Goal: Obtain resource: Download file/media

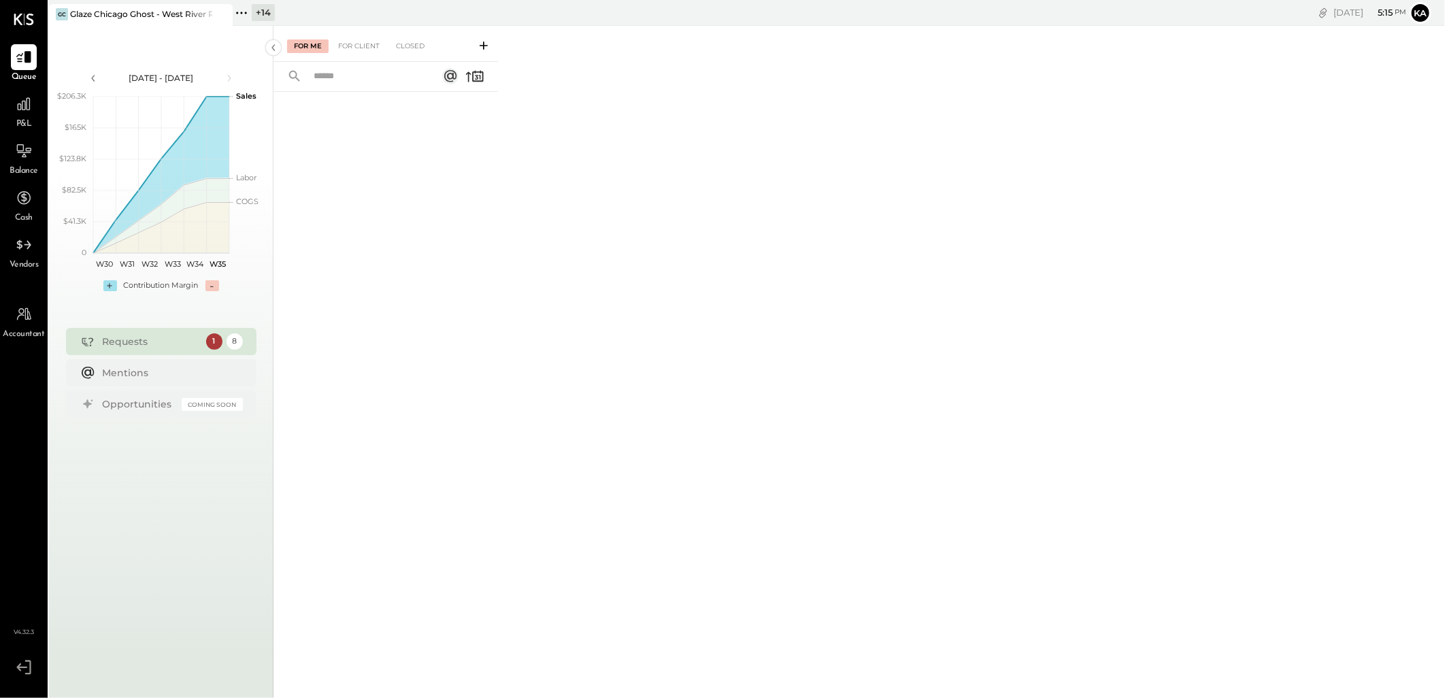
click at [241, 12] on icon at bounding box center [241, 13] width 2 height 2
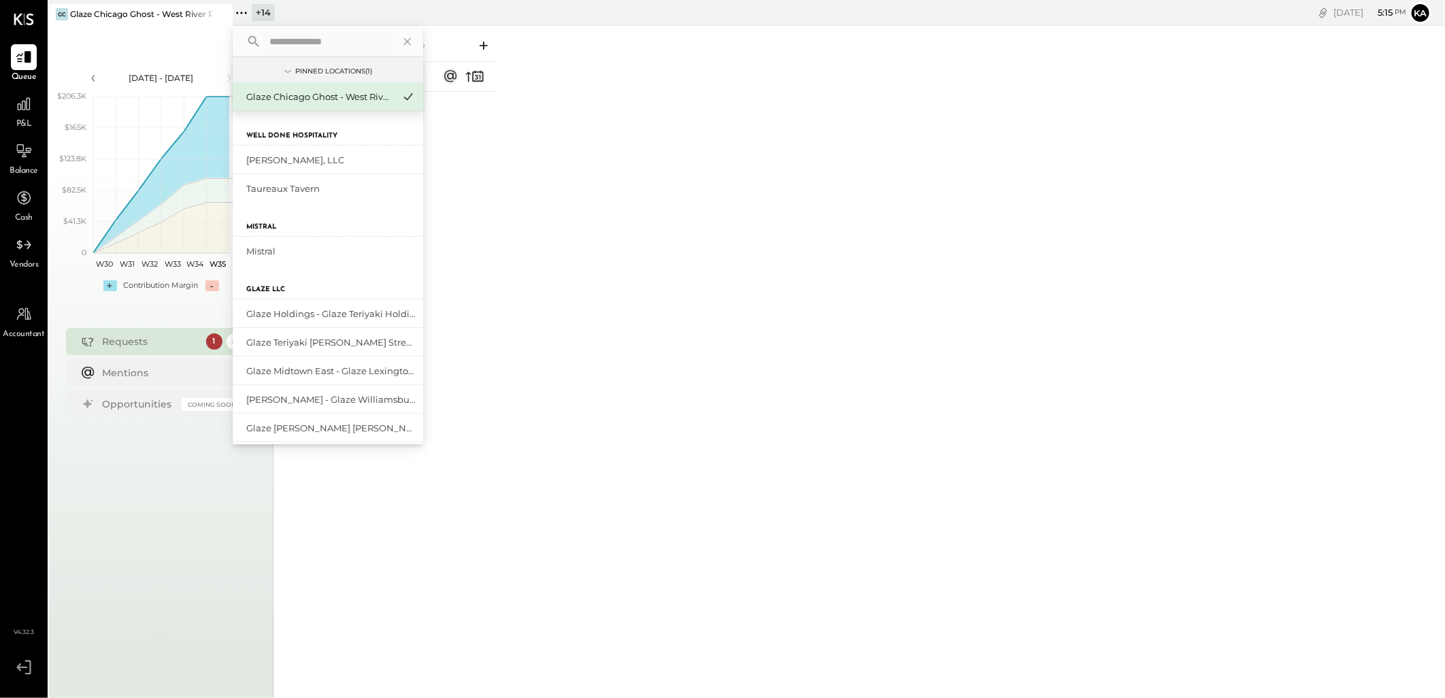
click at [309, 43] on input "text" at bounding box center [327, 41] width 127 height 24
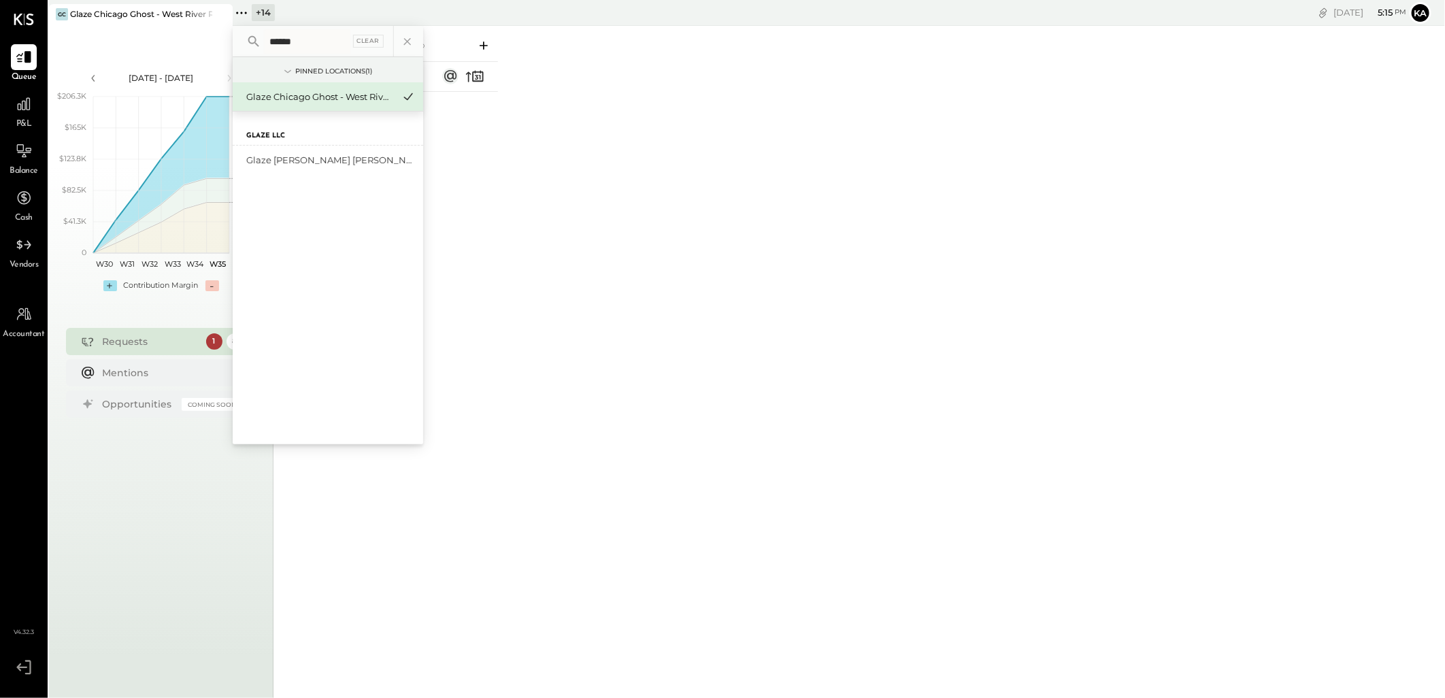
type input "******"
click at [318, 152] on div "Glaze [PERSON_NAME] [PERSON_NAME] LLC" at bounding box center [328, 160] width 190 height 29
click at [279, 163] on div "Glaze [PERSON_NAME] [PERSON_NAME] LLC" at bounding box center [319, 160] width 147 height 13
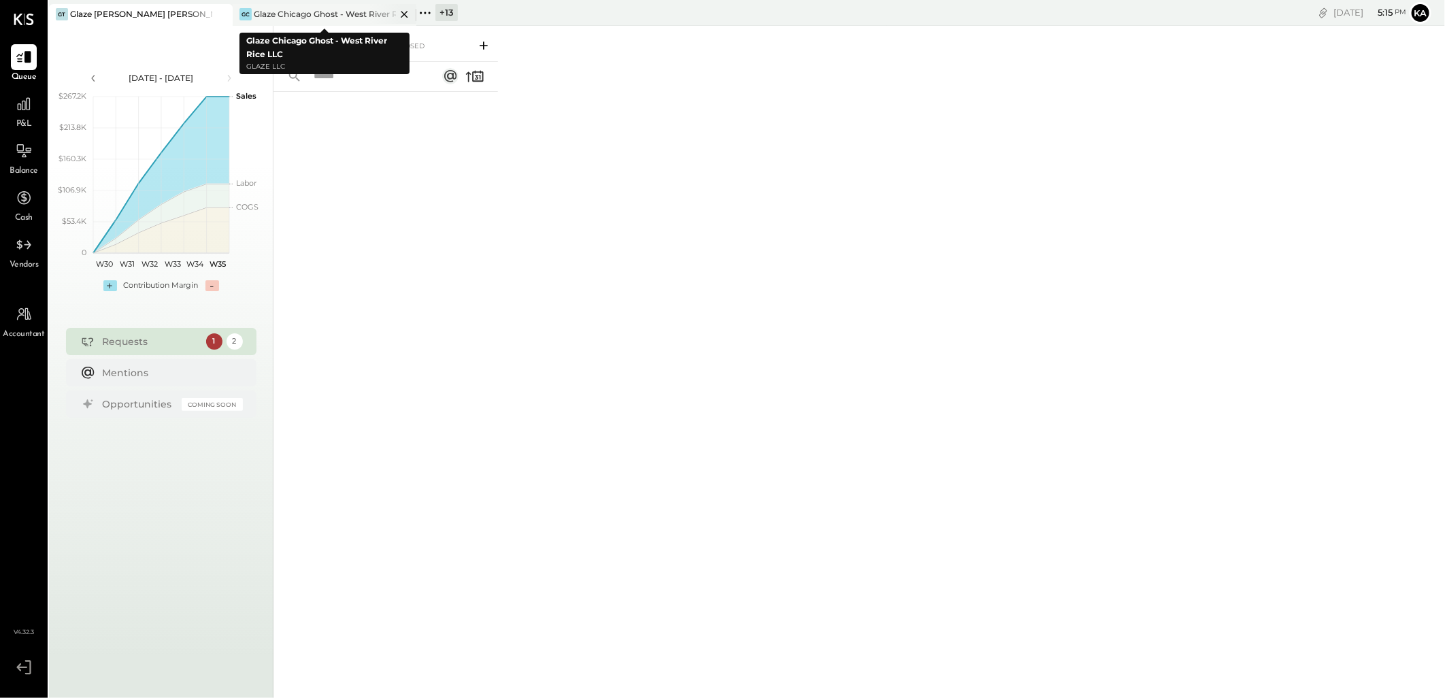
click at [403, 14] on icon at bounding box center [404, 14] width 17 height 16
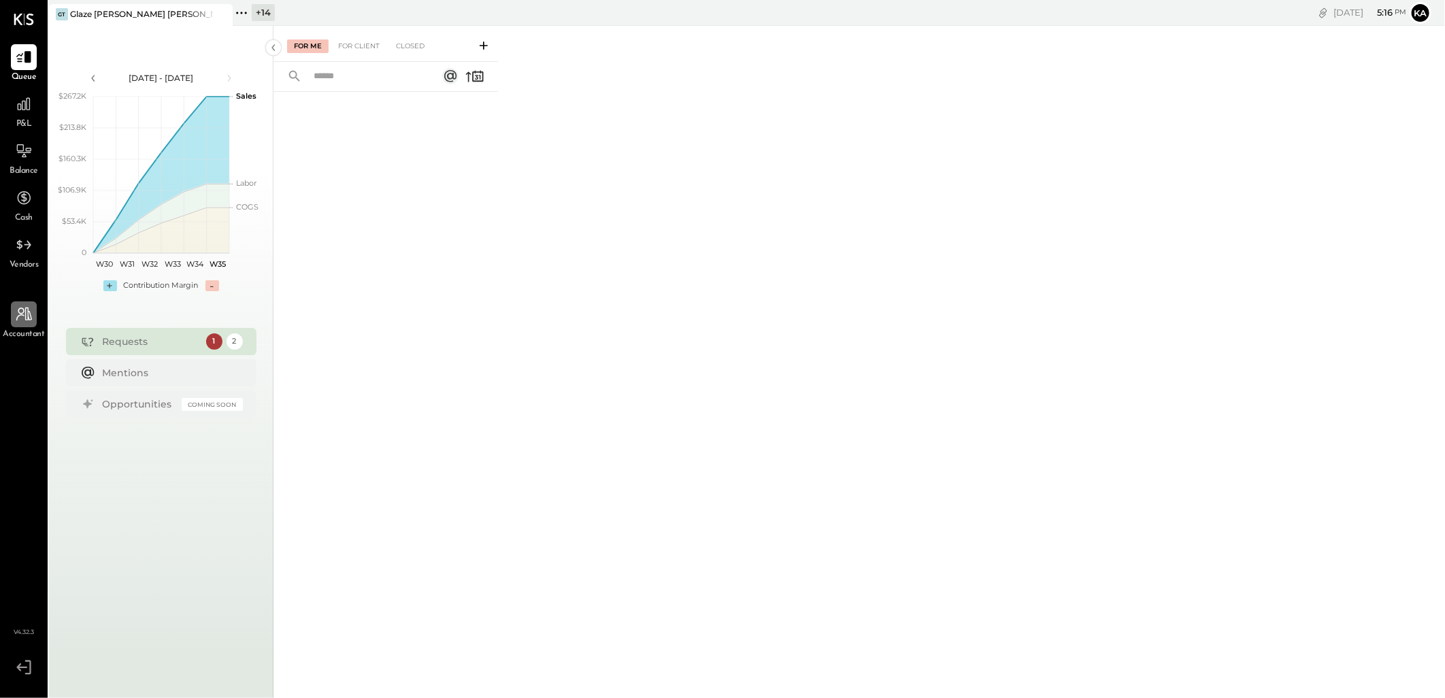
click at [26, 316] on icon at bounding box center [24, 314] width 18 height 18
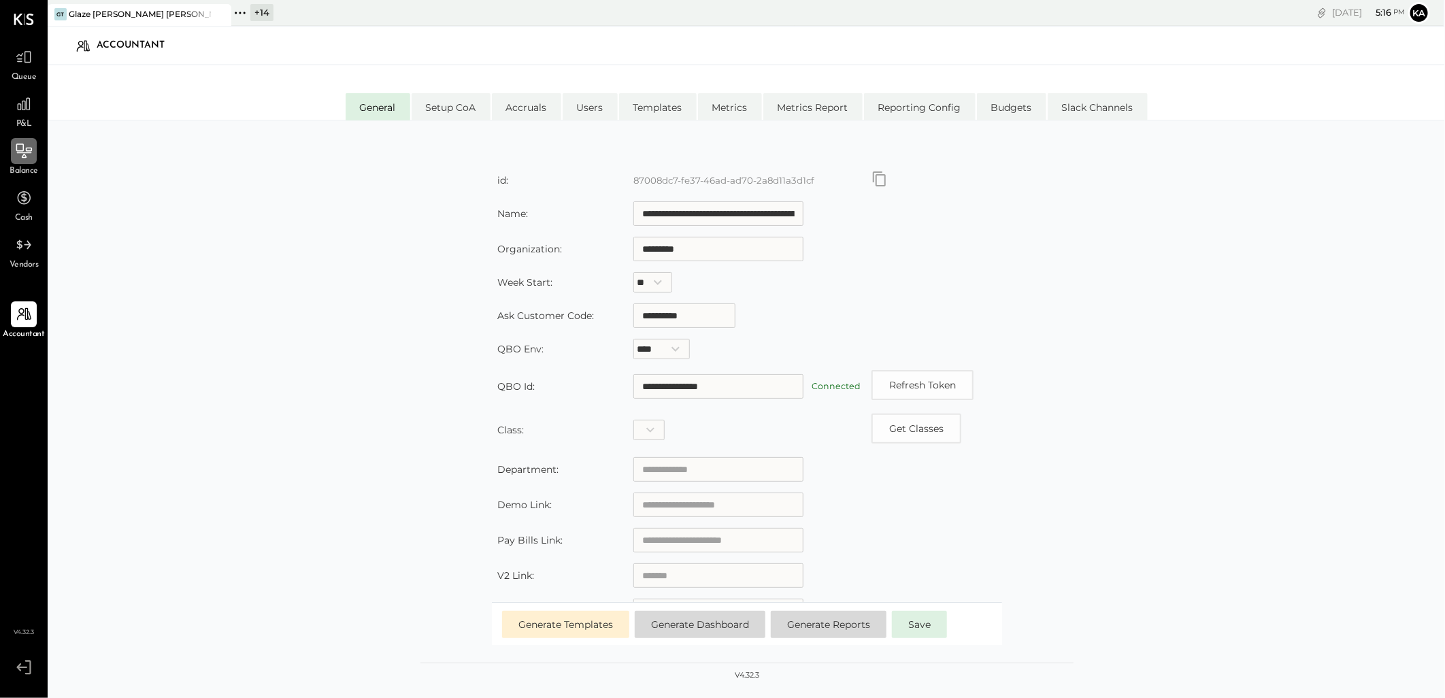
click at [26, 152] on icon at bounding box center [24, 152] width 15 height 1
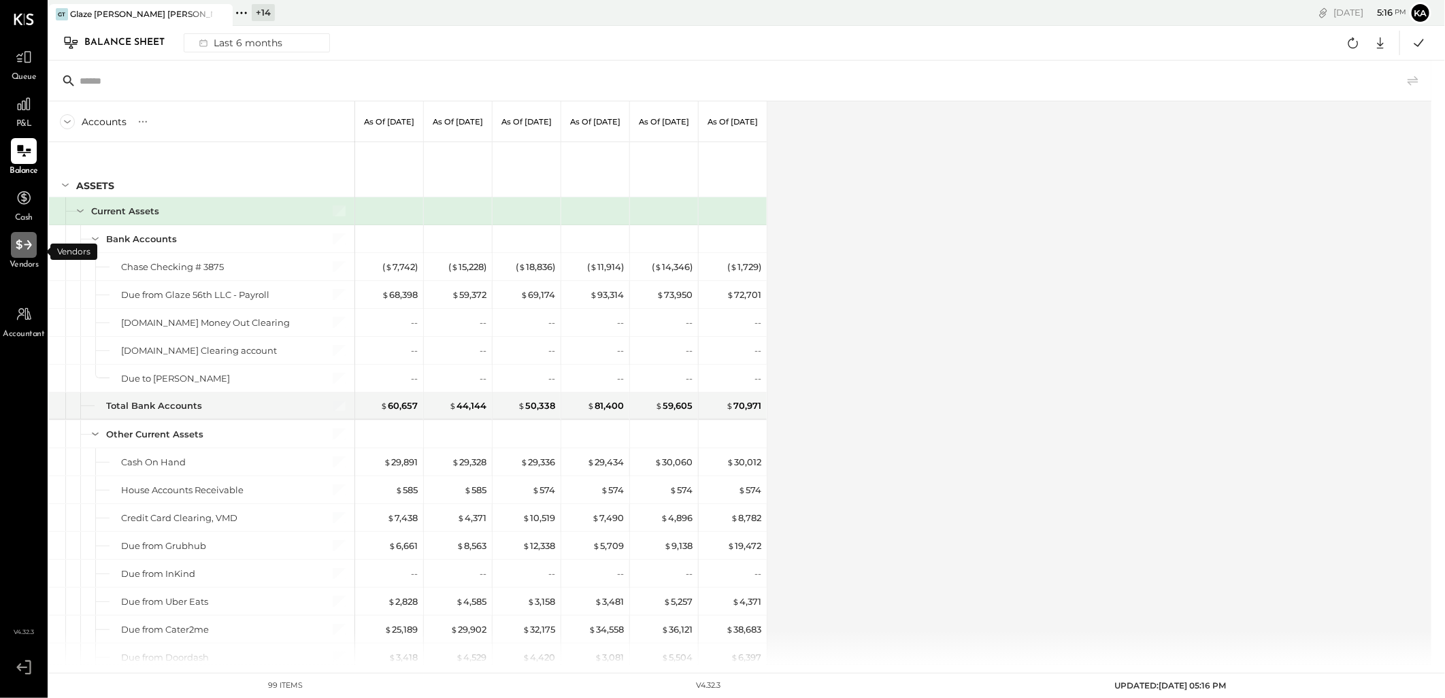
click at [24, 246] on icon at bounding box center [24, 245] width 18 height 18
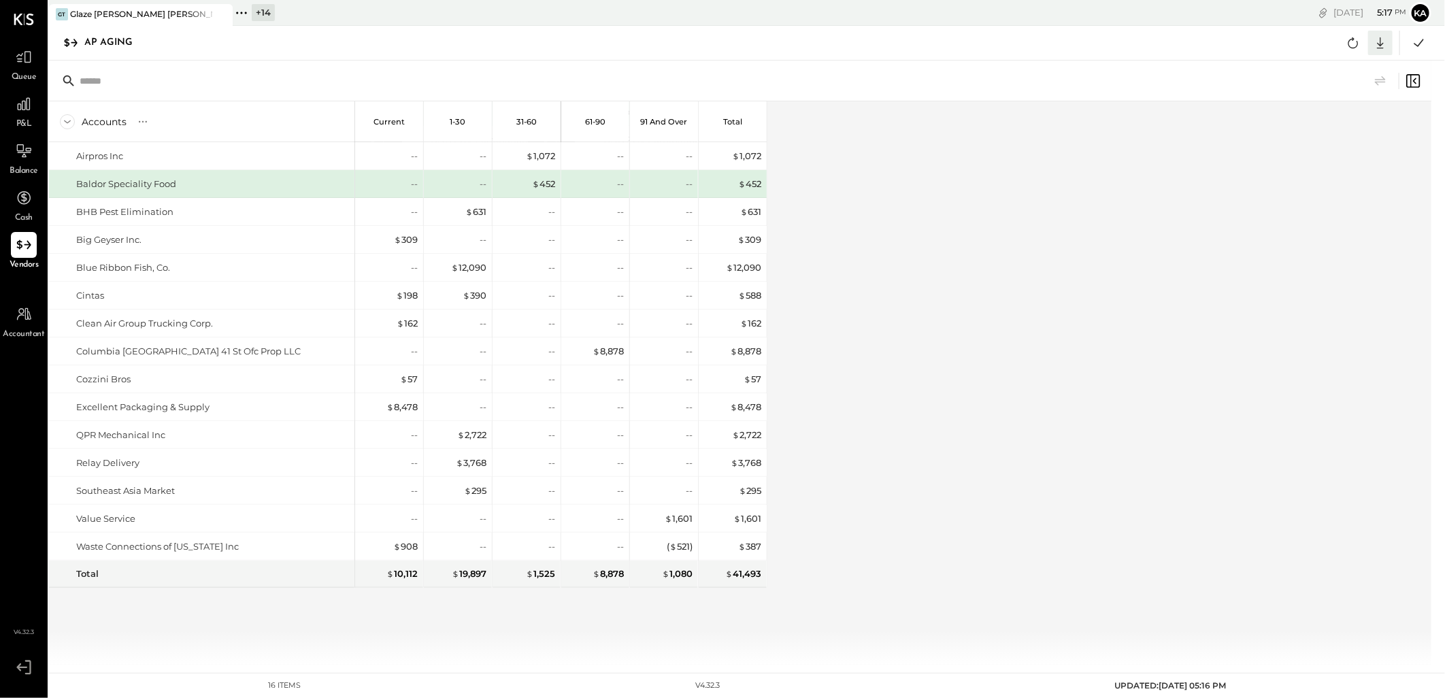
click at [1379, 43] on icon at bounding box center [1380, 43] width 18 height 18
click at [1347, 123] on div "Excel" at bounding box center [1337, 122] width 109 height 29
click at [920, 320] on div "Accounts S % GL Current 1-30 31-60 61-90 91 and Over Total Airpros Inc Baldor S…" at bounding box center [741, 382] width 1384 height 563
click at [246, 11] on icon at bounding box center [242, 13] width 18 height 18
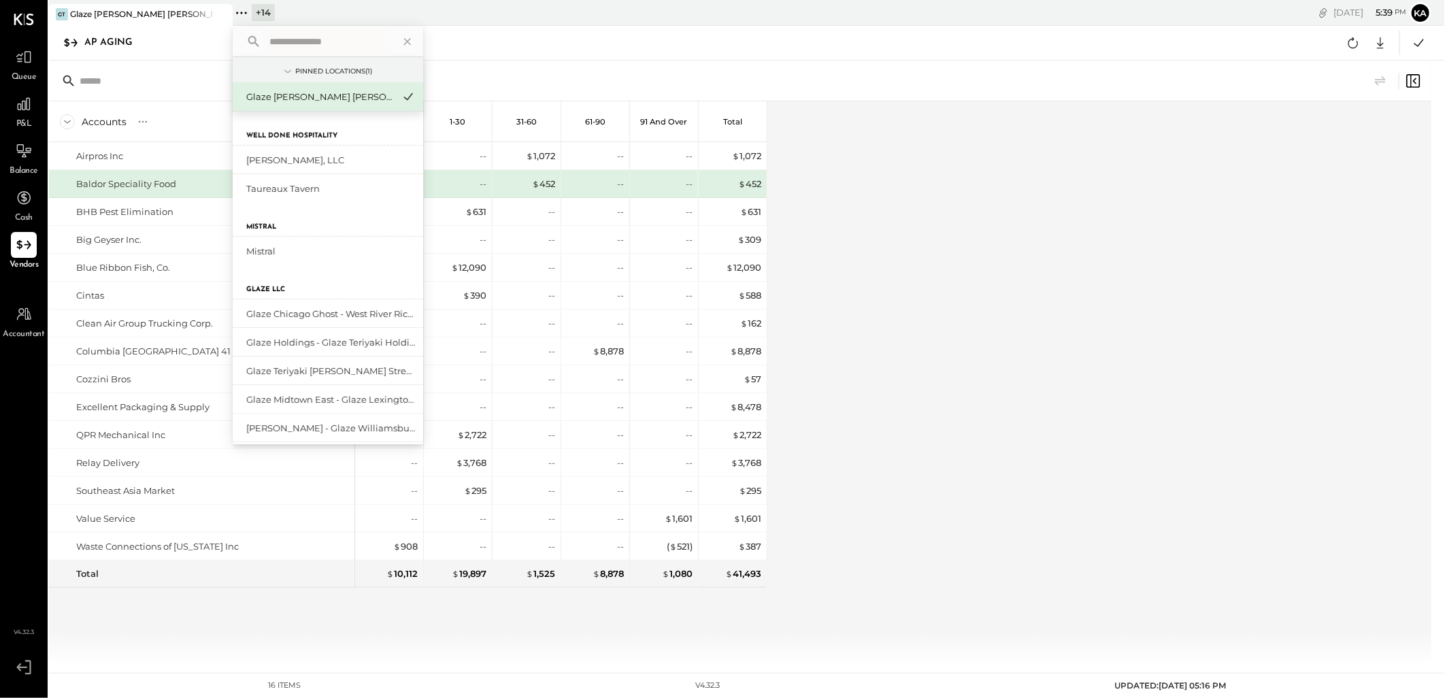
click at [305, 48] on input "text" at bounding box center [327, 41] width 127 height 24
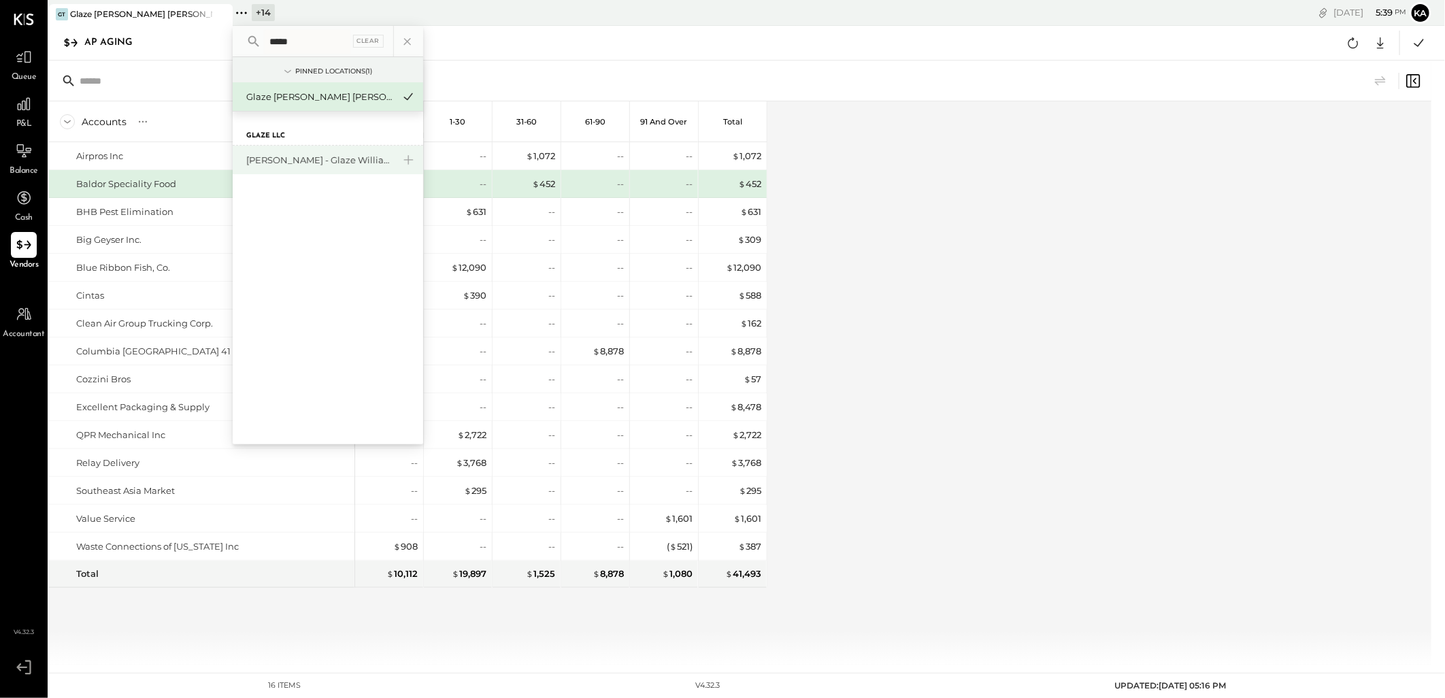
type input "*****"
click at [369, 160] on div "[PERSON_NAME] - Glaze Williamsburg One LLC" at bounding box center [319, 160] width 147 height 13
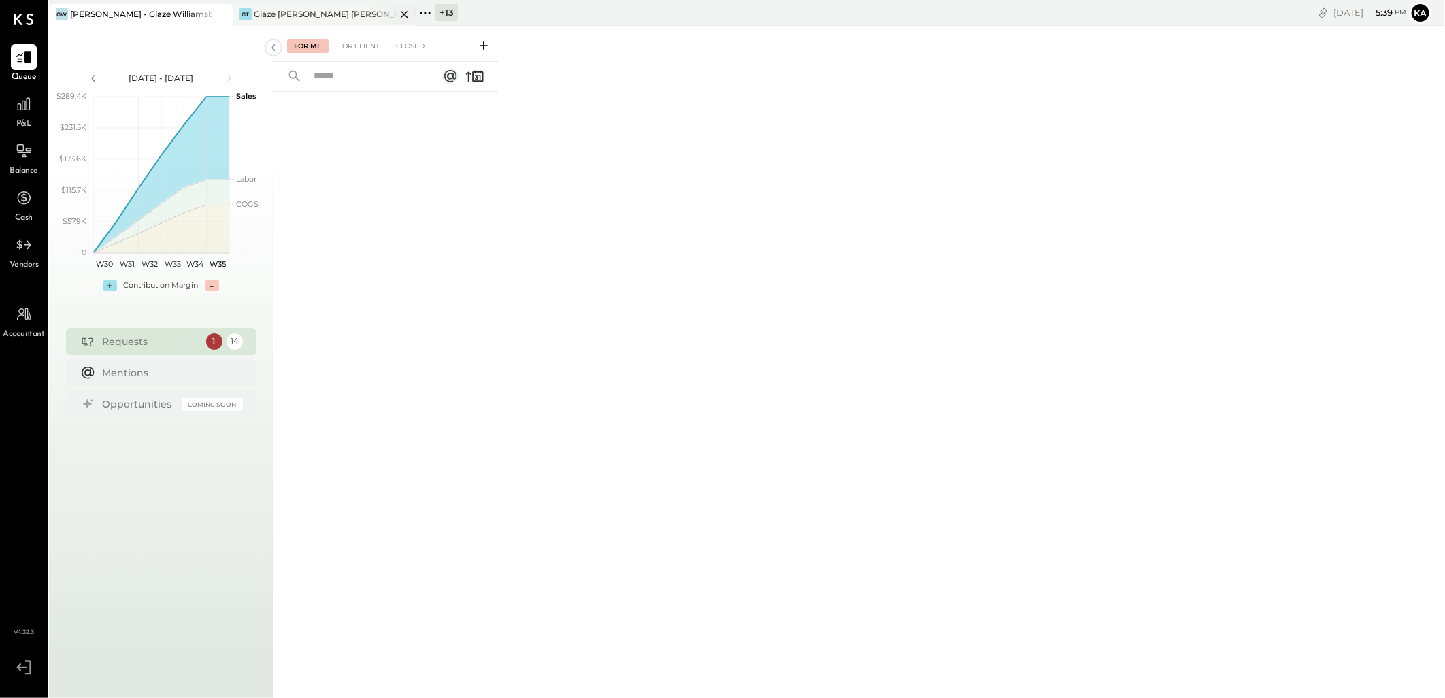
click at [403, 12] on icon at bounding box center [404, 14] width 7 height 7
click at [25, 246] on icon at bounding box center [24, 245] width 18 height 18
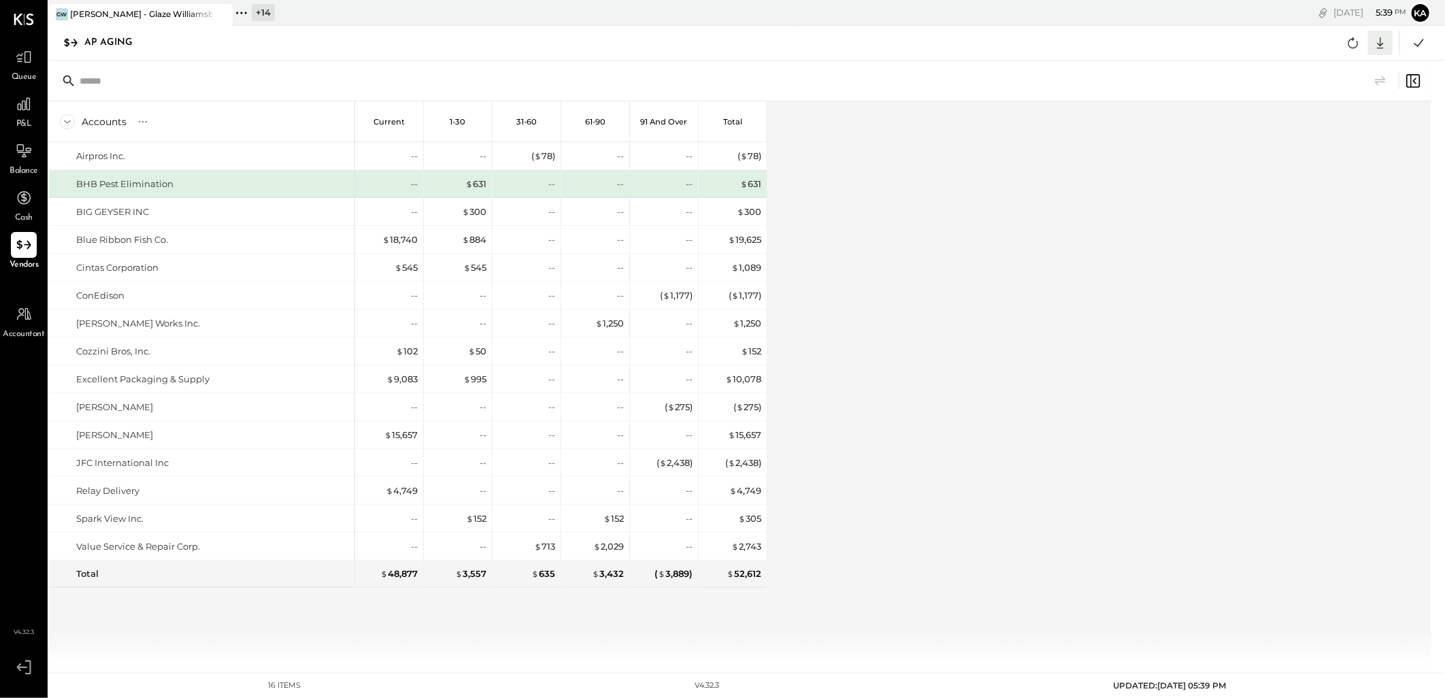
click at [1376, 44] on icon at bounding box center [1380, 43] width 18 height 18
click at [1330, 124] on div "Excel" at bounding box center [1337, 122] width 109 height 29
click at [946, 357] on div "Accounts S % GL Current 1-30 31-60 61-90 91 and Over Total Airpros Inc. BHB Pes…" at bounding box center [741, 382] width 1384 height 563
